Goal: Task Accomplishment & Management: Use online tool/utility

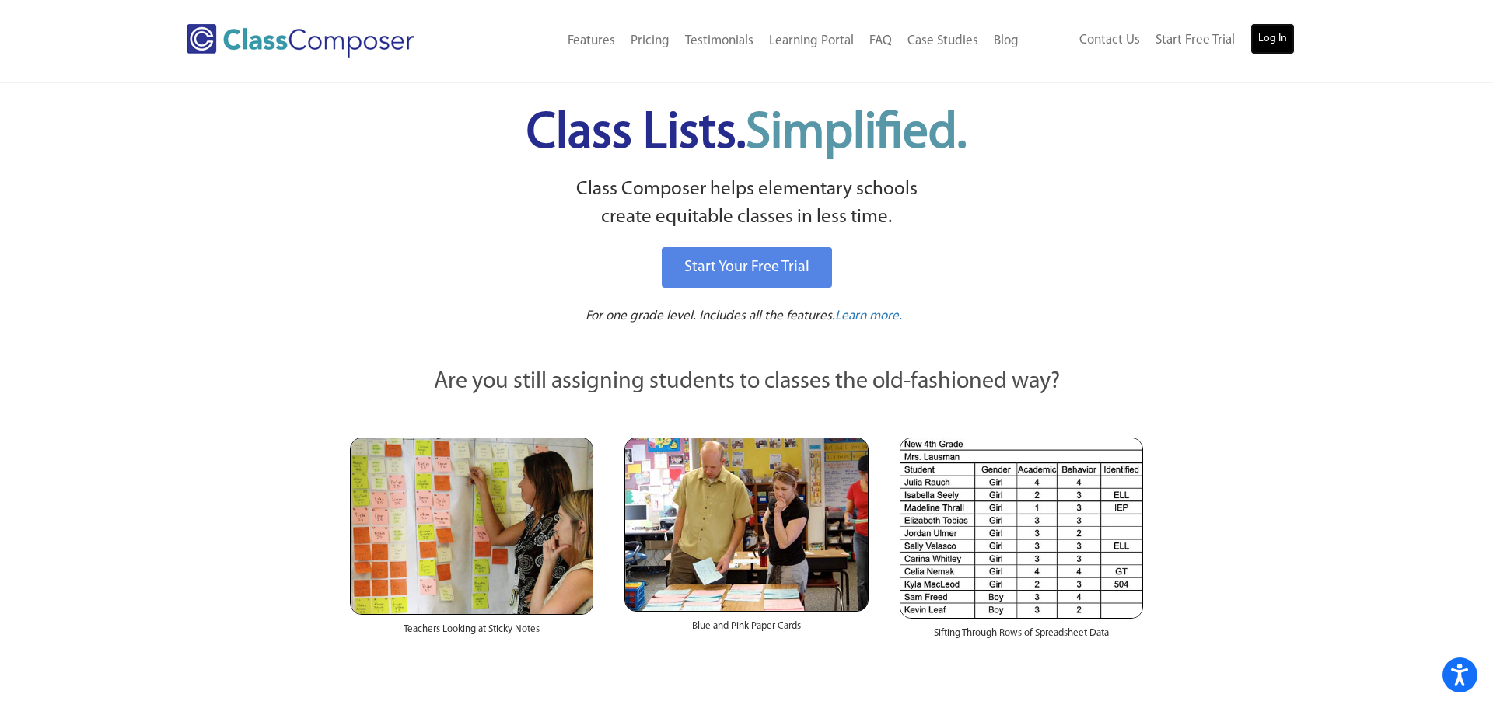
click at [1259, 37] on link "Log In" at bounding box center [1272, 38] width 44 height 31
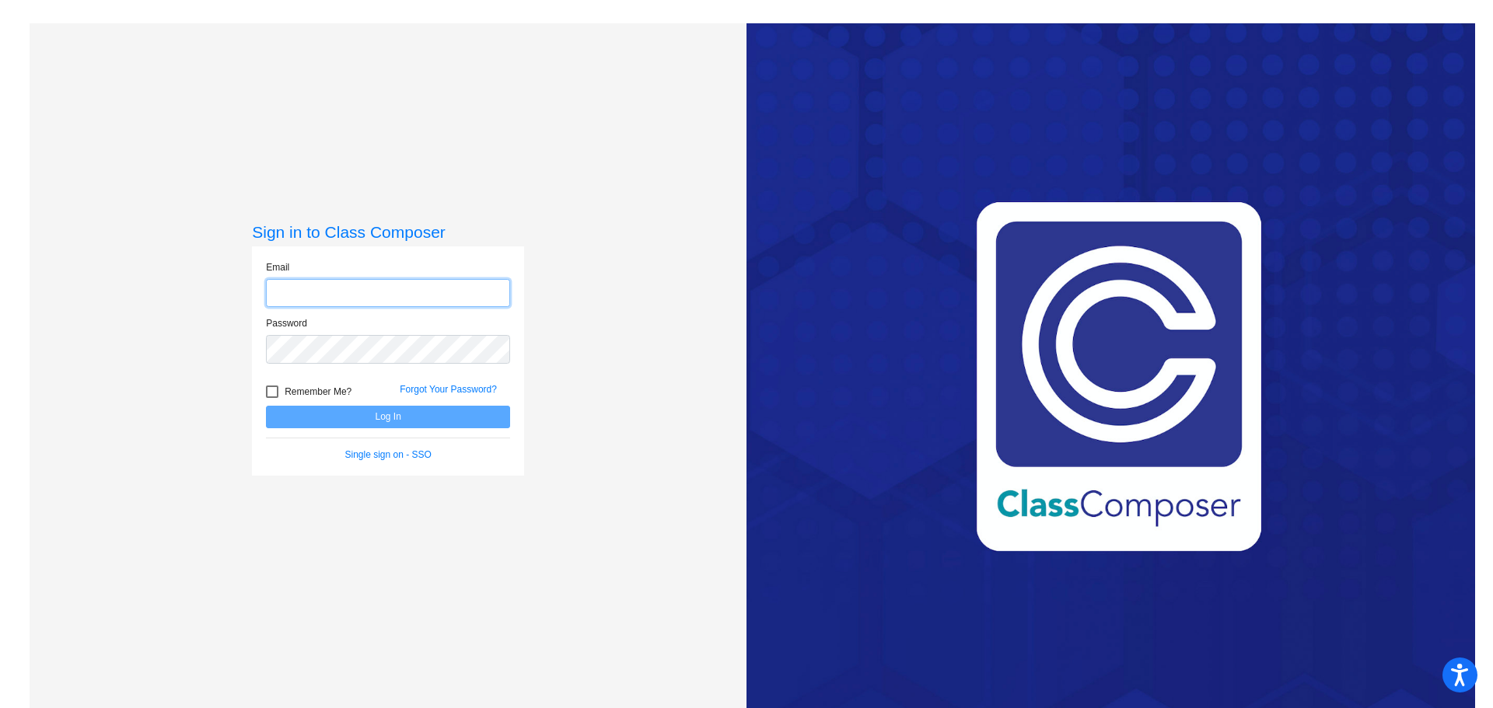
type input "[PERSON_NAME][EMAIL_ADDRESS][DOMAIN_NAME]"
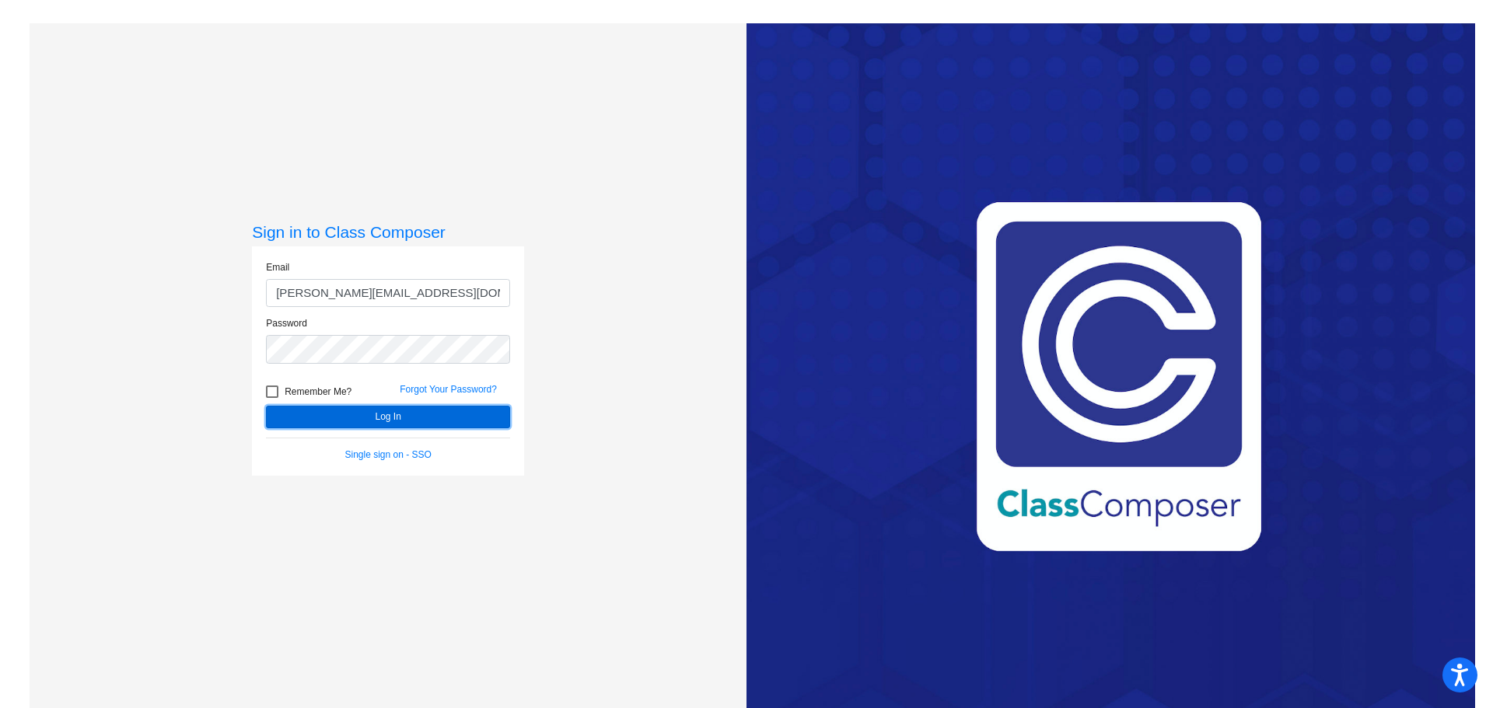
click at [341, 408] on button "Log In" at bounding box center [388, 417] width 244 height 23
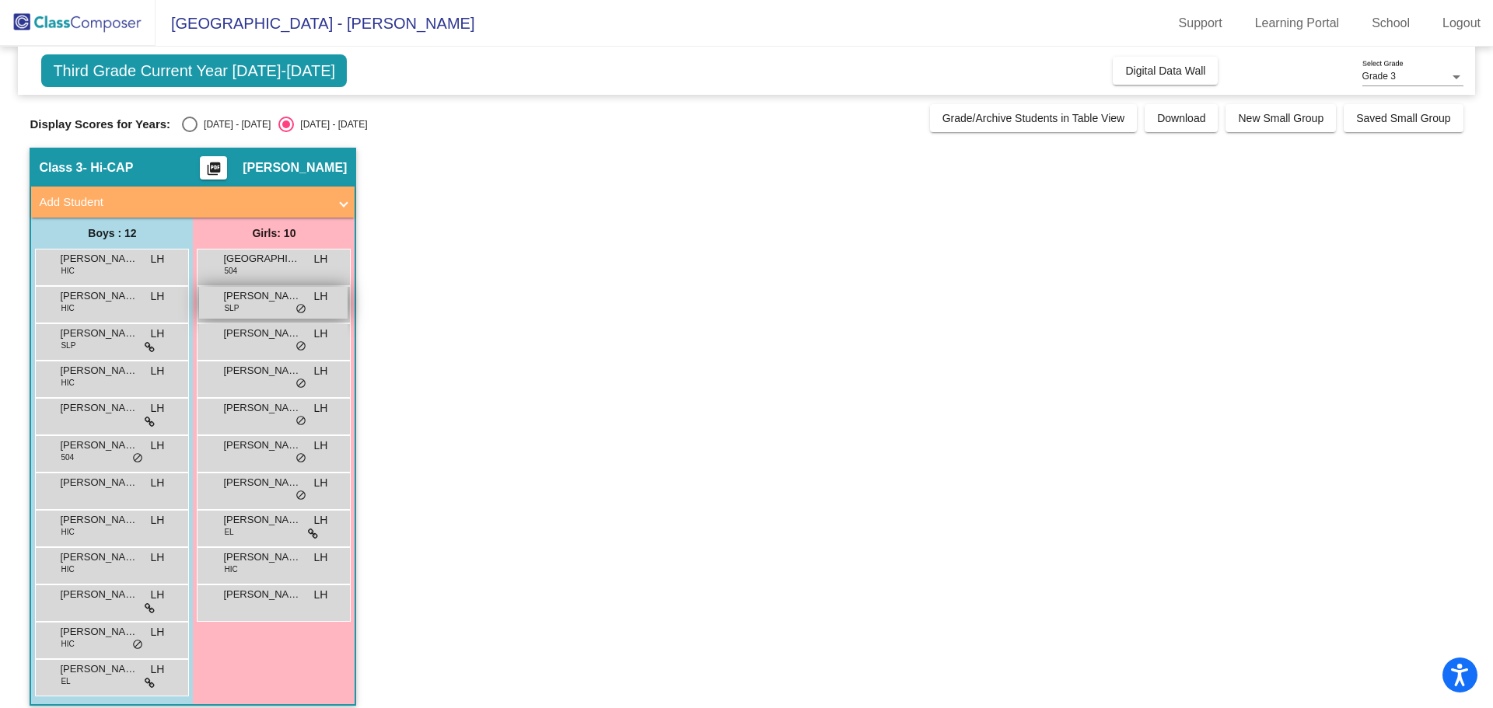
click at [264, 308] on div "Cleo Acker SLP LH lock do_not_disturb_alt" at bounding box center [273, 303] width 148 height 32
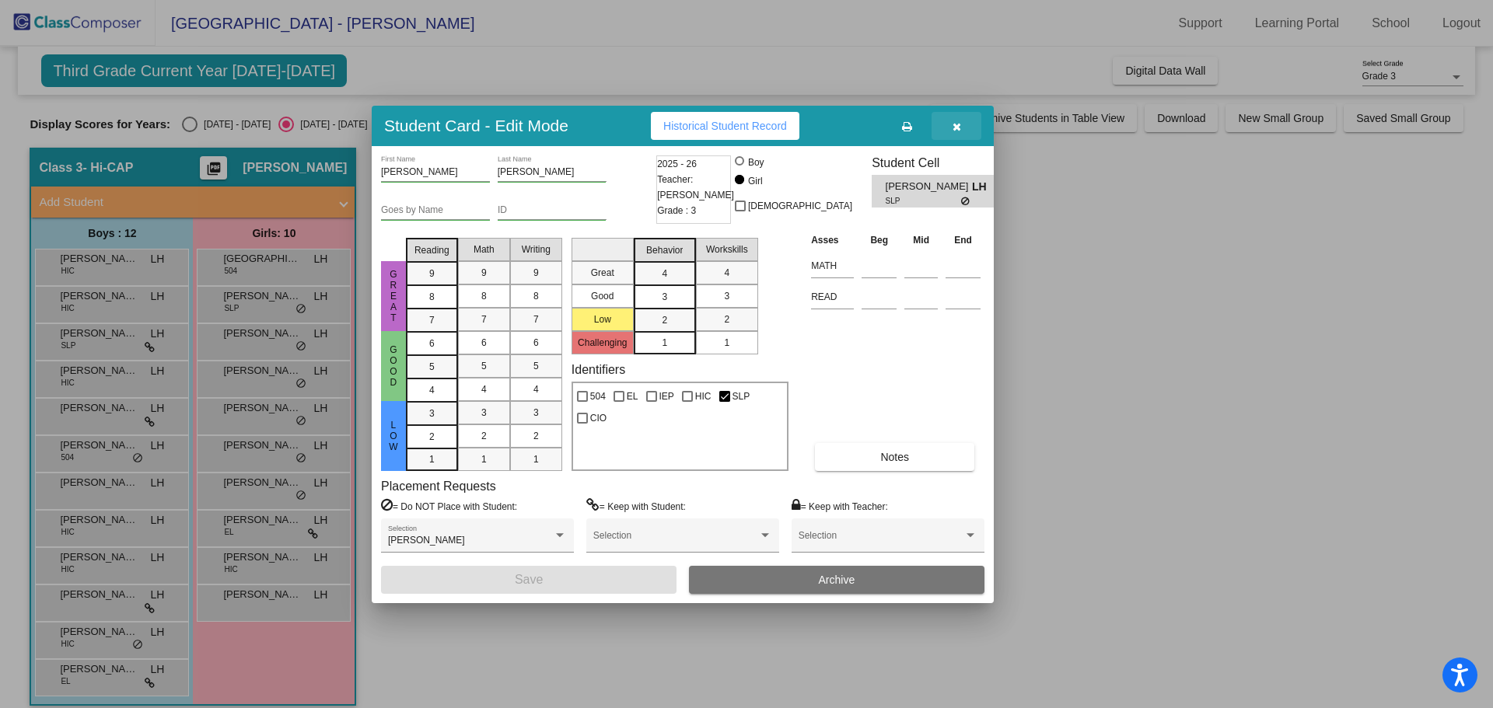
click at [954, 125] on icon "button" at bounding box center [956, 126] width 9 height 11
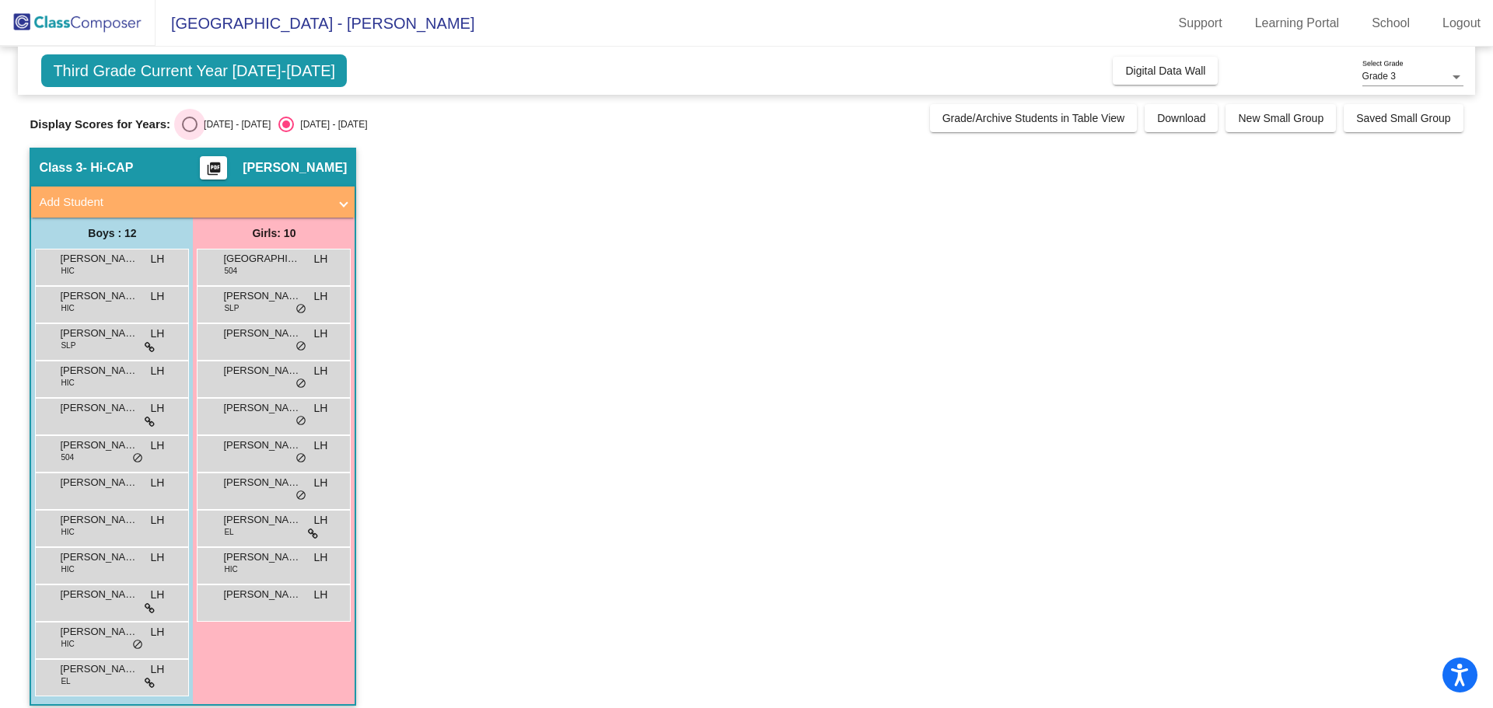
click at [182, 128] on div "Select an option" at bounding box center [190, 125] width 16 height 16
click at [189, 132] on input "2024 - 2025" at bounding box center [189, 132] width 1 height 1
radio input "true"
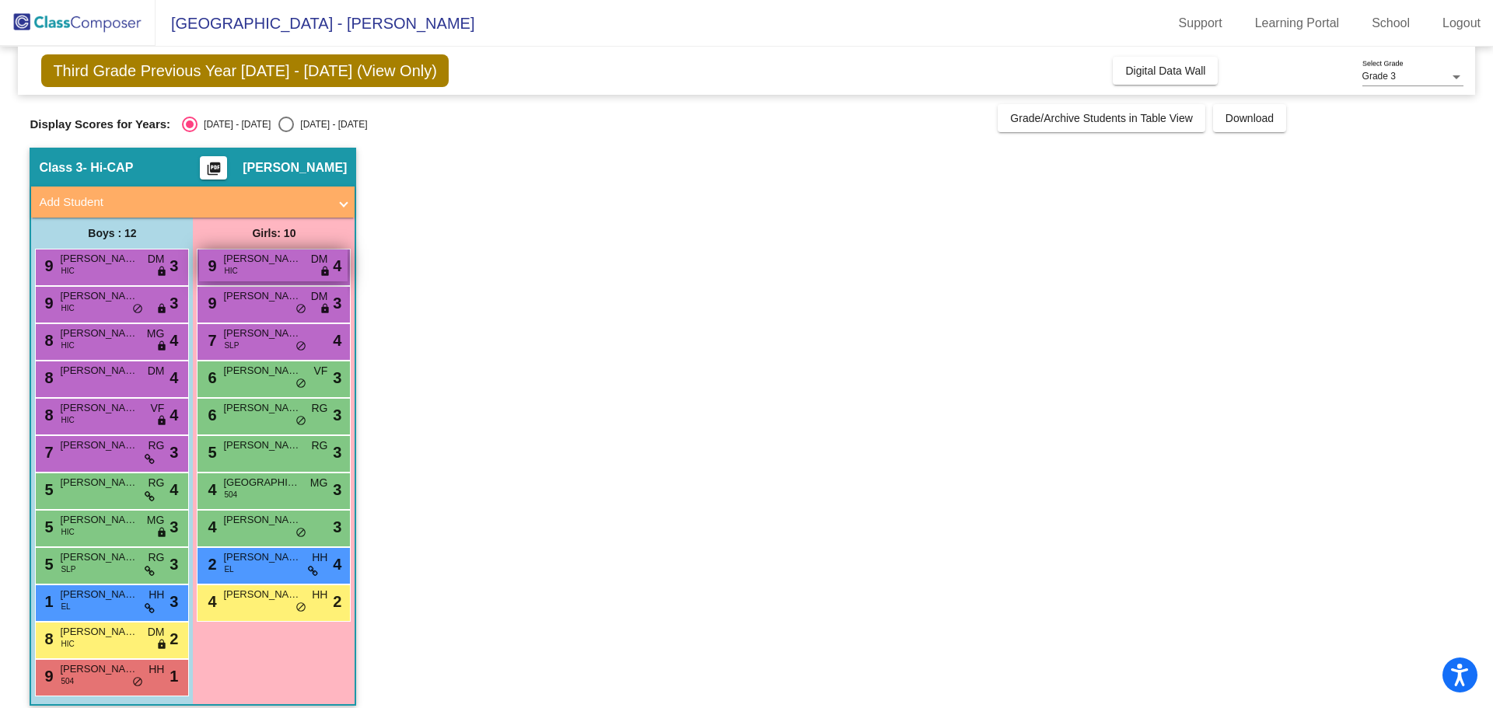
click at [285, 262] on span "VIOLET GARRISON" at bounding box center [262, 259] width 78 height 16
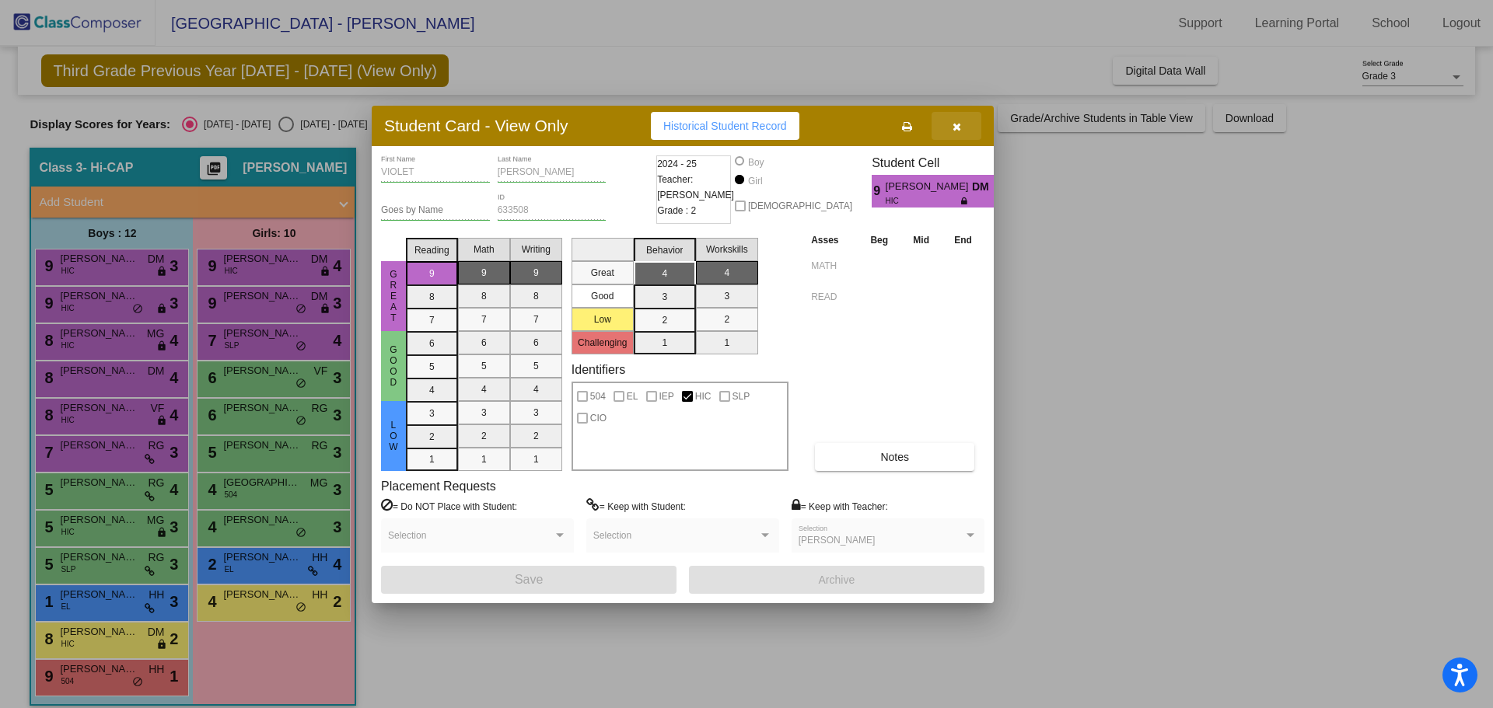
drag, startPoint x: 950, startPoint y: 124, endPoint x: 941, endPoint y: 121, distance: 9.8
click at [945, 123] on button "button" at bounding box center [956, 126] width 50 height 28
